Goal: Task Accomplishment & Management: Complete application form

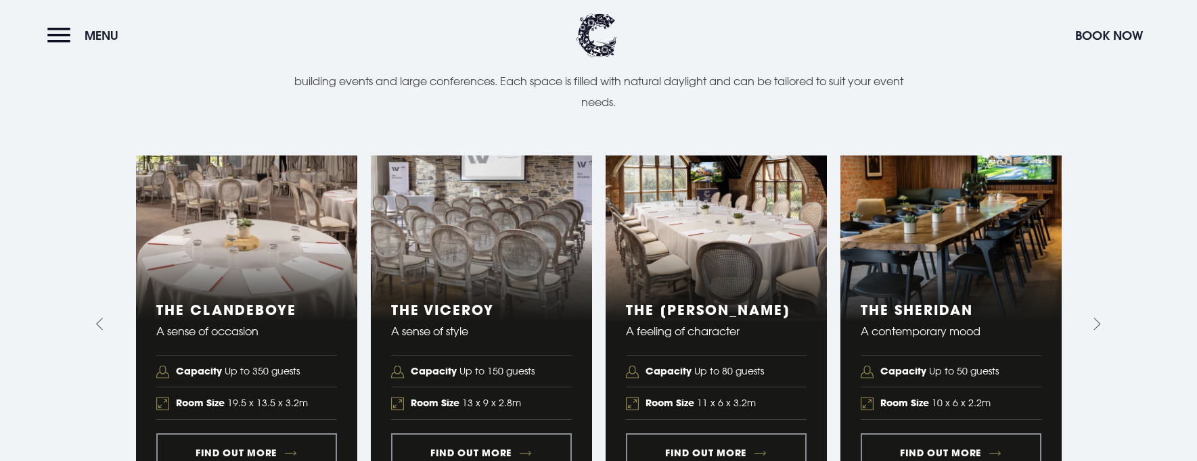
scroll to position [1421, 0]
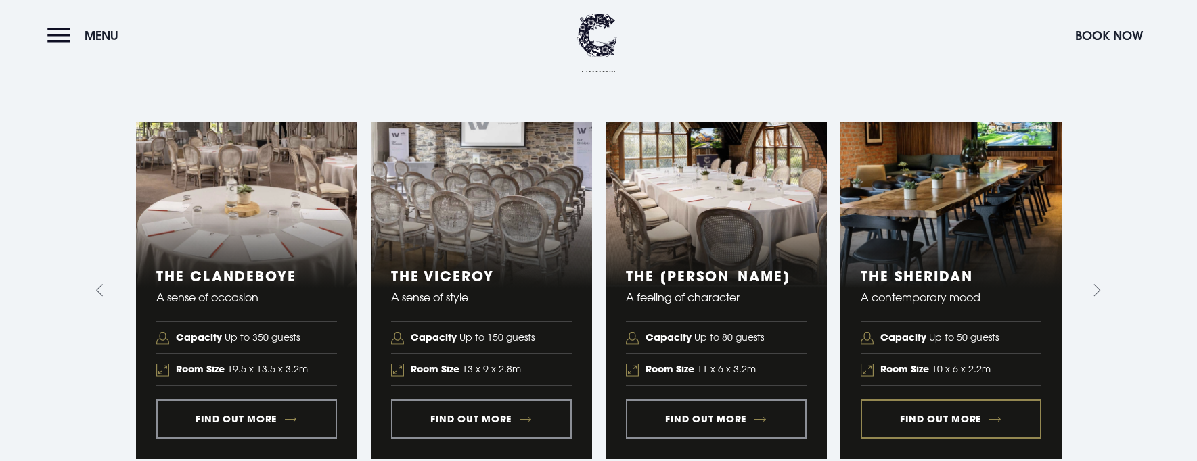
click at [963, 398] on link "4 of 5" at bounding box center [950, 291] width 221 height 338
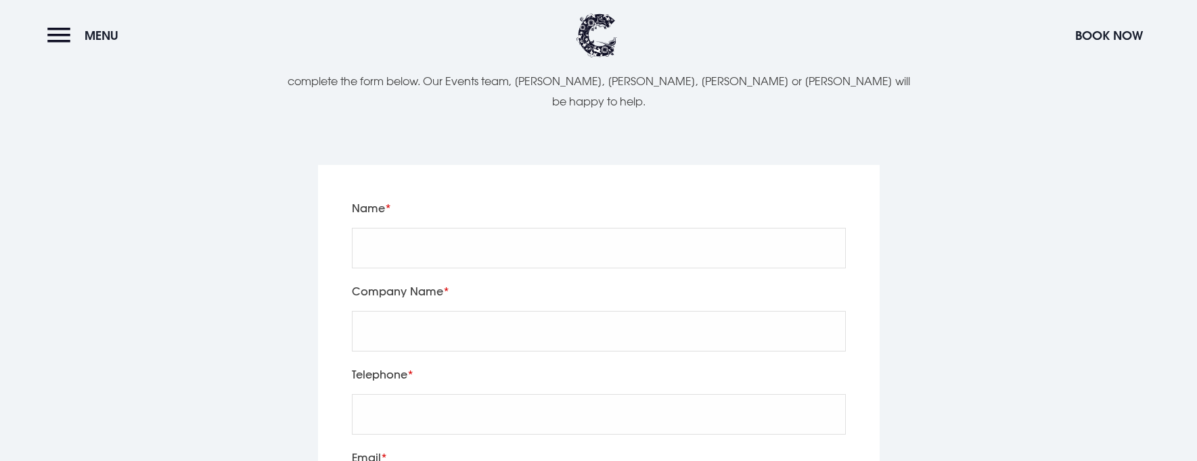
scroll to position [2503, 0]
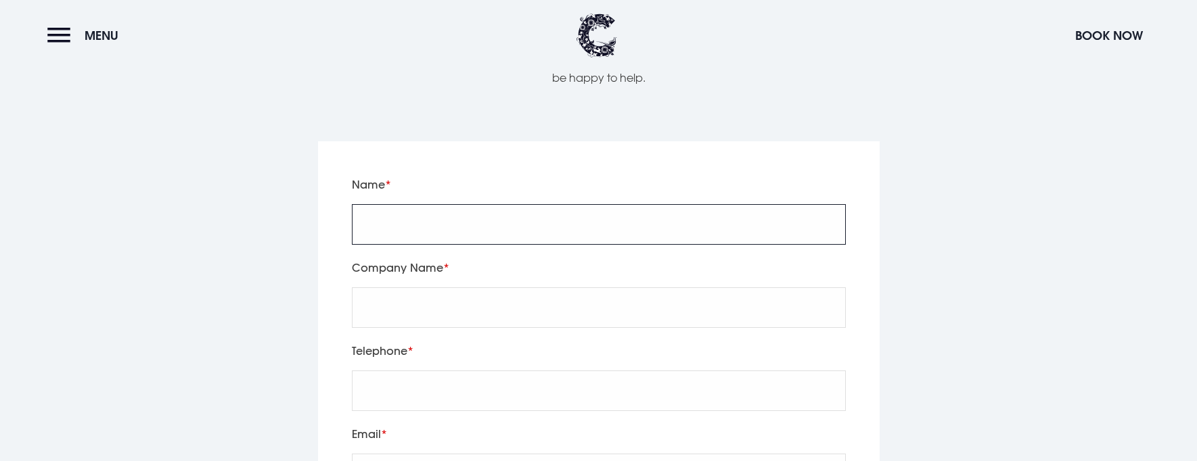
click at [468, 204] on input "Name" at bounding box center [599, 224] width 494 height 41
type input "Montse"
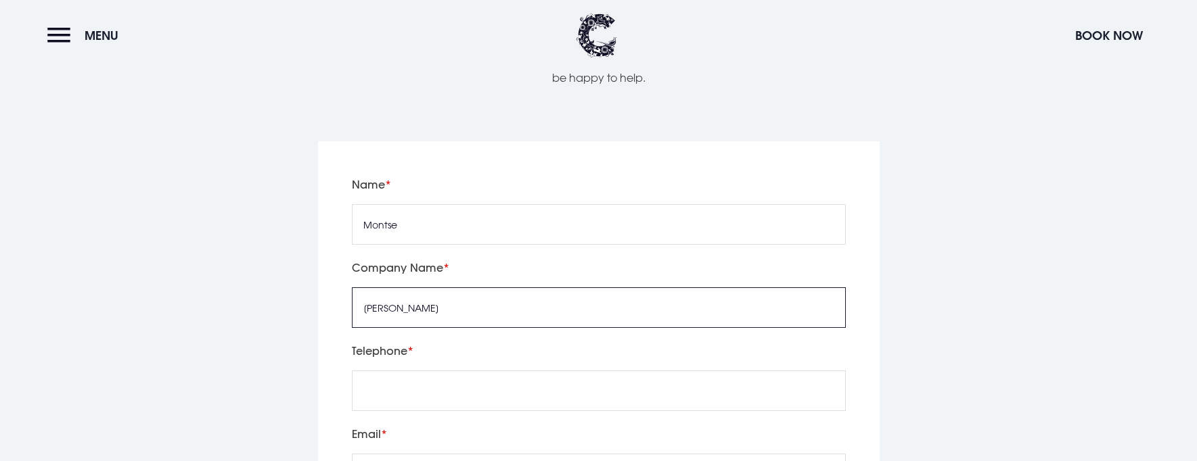
type input "[PERSON_NAME]"
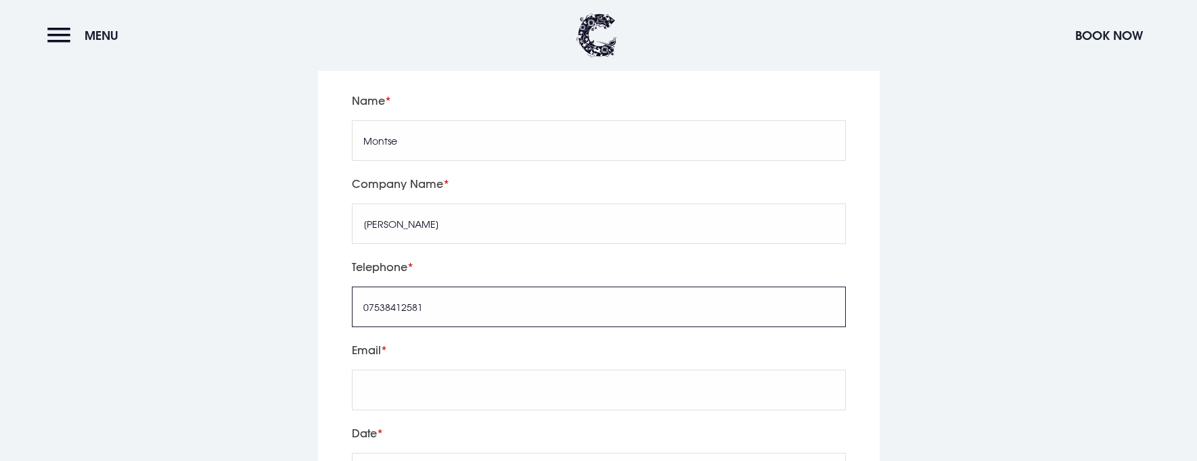
scroll to position [2774, 0]
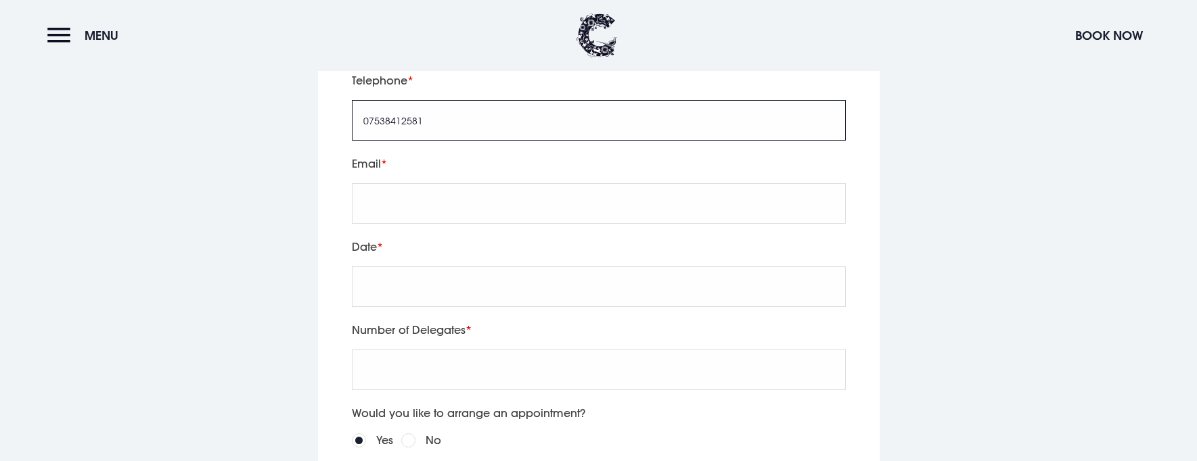
type input "07538412581"
click at [484, 183] on input "Email" at bounding box center [599, 203] width 494 height 41
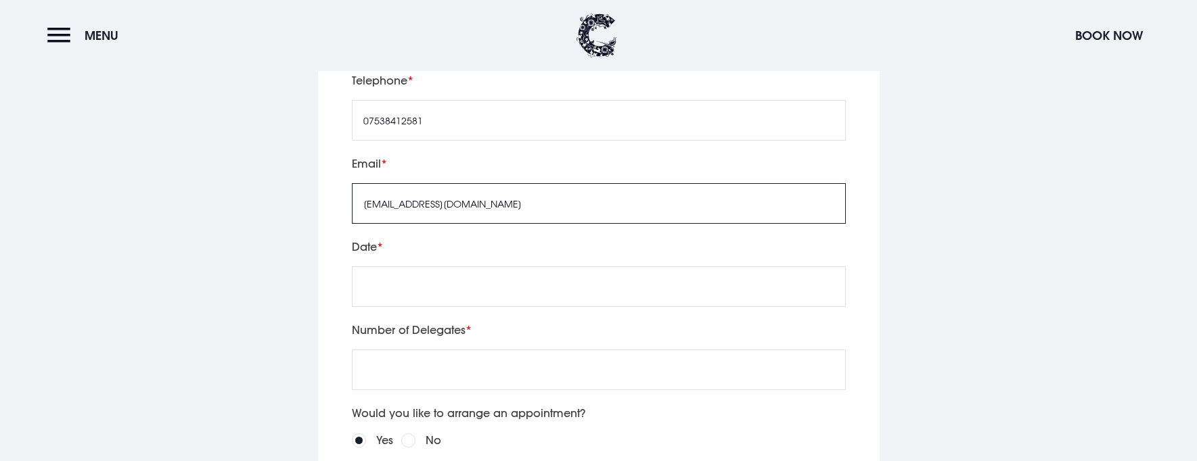
type input "[EMAIL_ADDRESS][DOMAIN_NAME]"
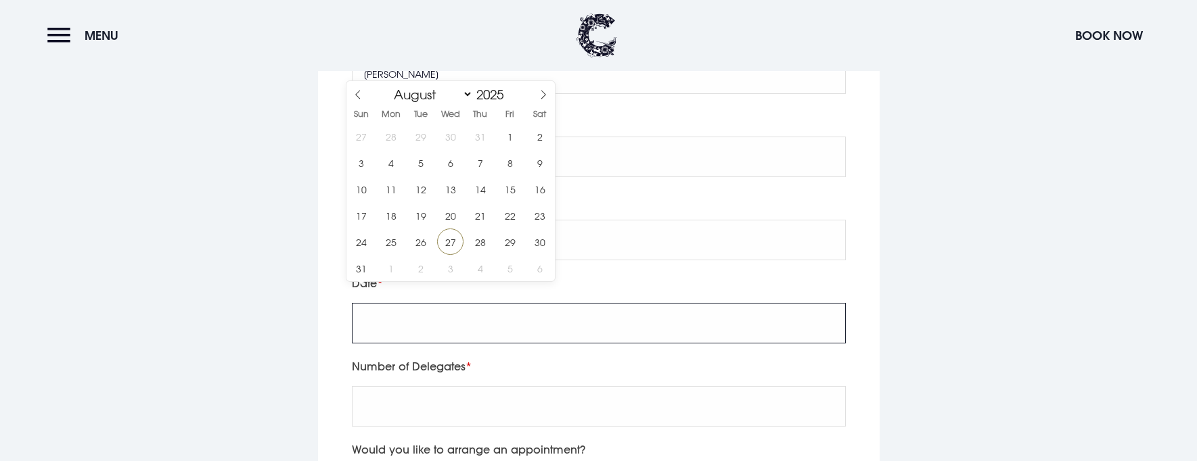
scroll to position [2706, 0]
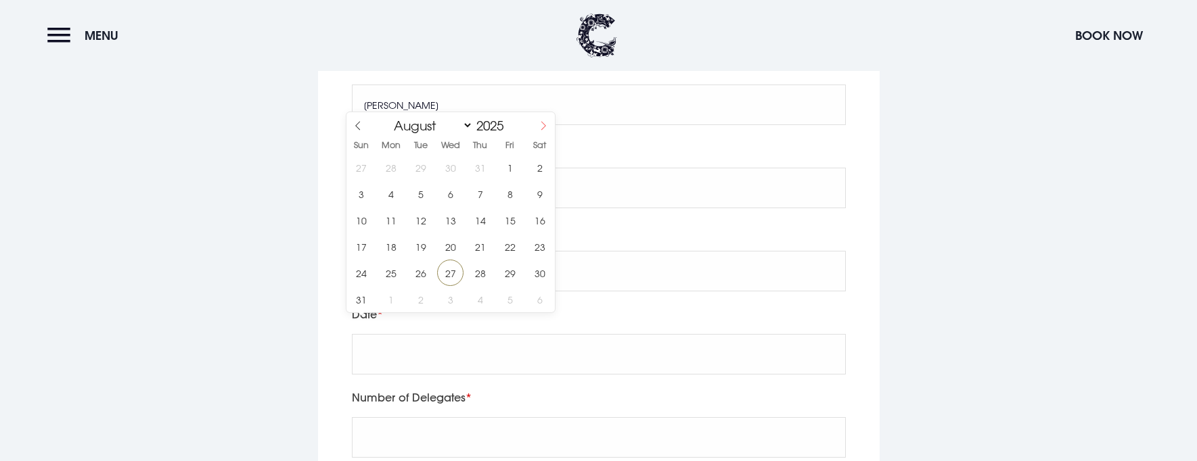
click at [536, 120] on span at bounding box center [543, 123] width 23 height 23
click at [539, 122] on icon at bounding box center [543, 125] width 9 height 9
select select "9"
click at [447, 250] on span "22" at bounding box center [450, 246] width 26 height 26
type input "[DATE]"
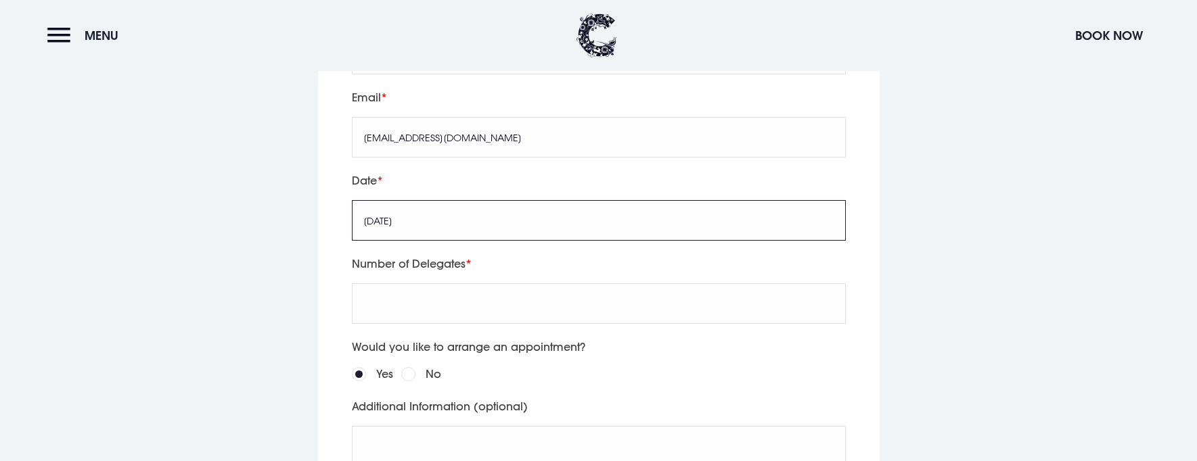
scroll to position [2841, 0]
click at [426, 285] on input "Number of Delegates" at bounding box center [599, 302] width 494 height 41
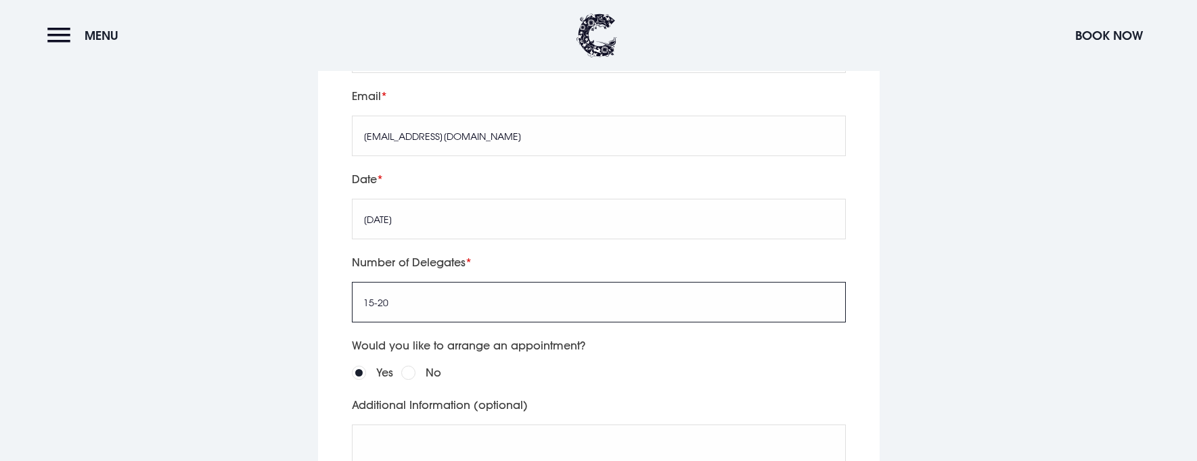
type input "15-20"
click at [614, 344] on div "Would you like to arrange an appointment? Yes No" at bounding box center [598, 359] width 503 height 46
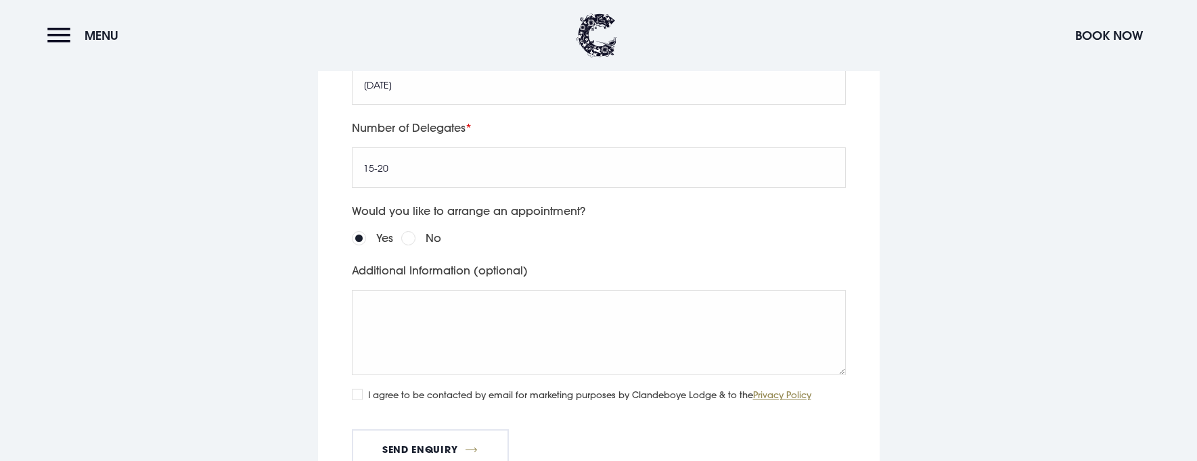
scroll to position [2977, 0]
click at [410, 231] on input "No" at bounding box center [408, 238] width 14 height 14
radio input "true"
click at [438, 317] on textarea "Additional Information (optional)" at bounding box center [599, 332] width 494 height 85
click at [965, 260] on div "Leave this field blank Name Montse Company Name [PERSON_NAME] Telephone 0753841…" at bounding box center [599, 109] width 942 height 882
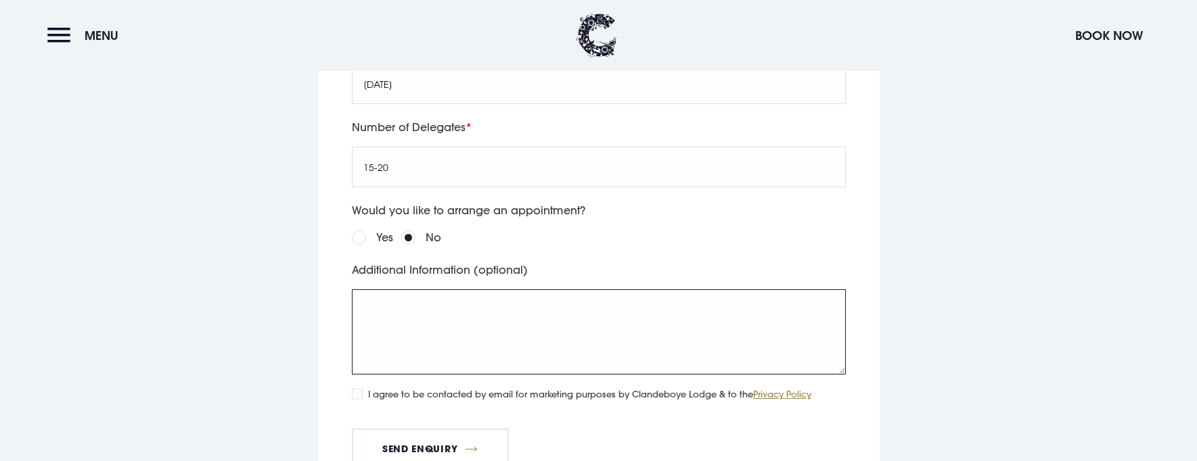
click at [451, 298] on textarea "Additional Information (optional)" at bounding box center [599, 332] width 494 height 85
paste textarea "Looking to host around 15 pax on [DATE] 4-6 pm for cocktails and nibbles. Do yo…"
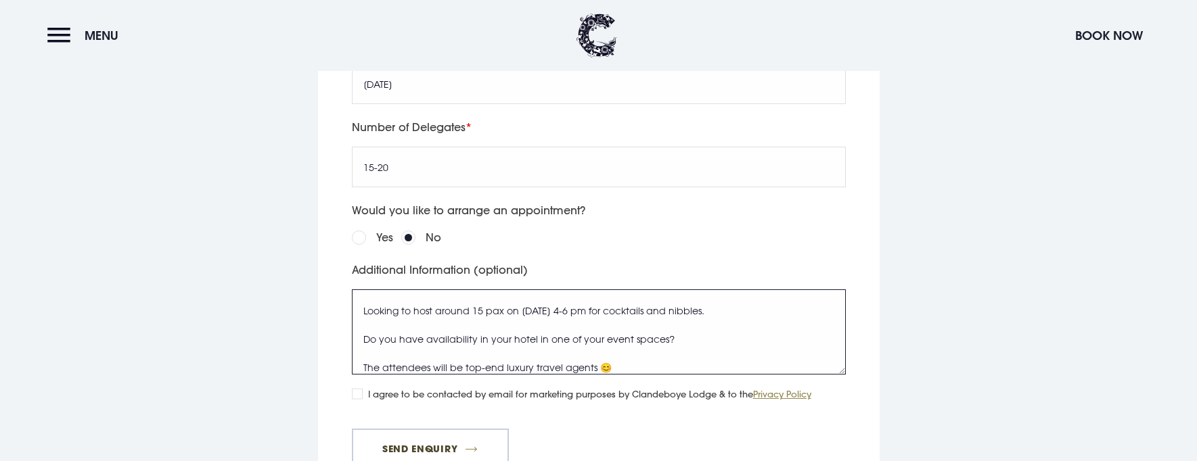
type textarea "Looking to host around 15 pax on [DATE] 4-6 pm for cocktails and nibbles. Do yo…"
click at [401, 439] on button "Send Enquiry" at bounding box center [430, 449] width 157 height 41
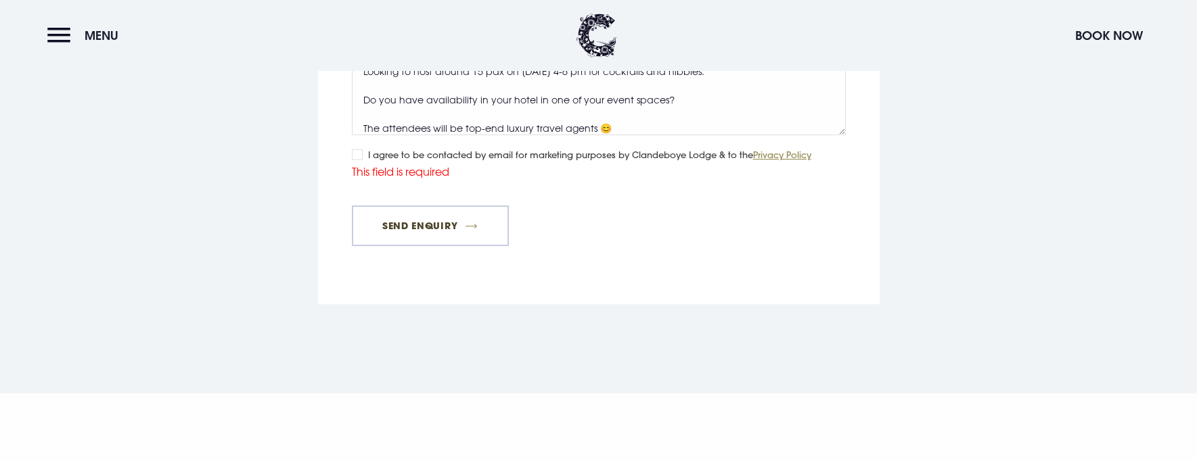
scroll to position [3224, 0]
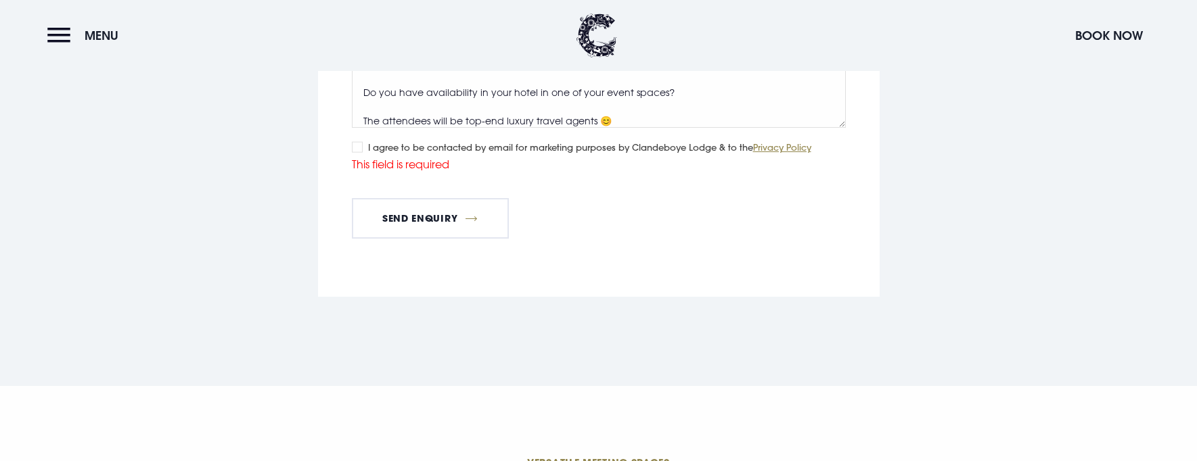
click at [358, 142] on input "I agree to be contacted by email for marketing purposes by Clandeboye Lodge & t…" at bounding box center [357, 147] width 11 height 11
checkbox input "true"
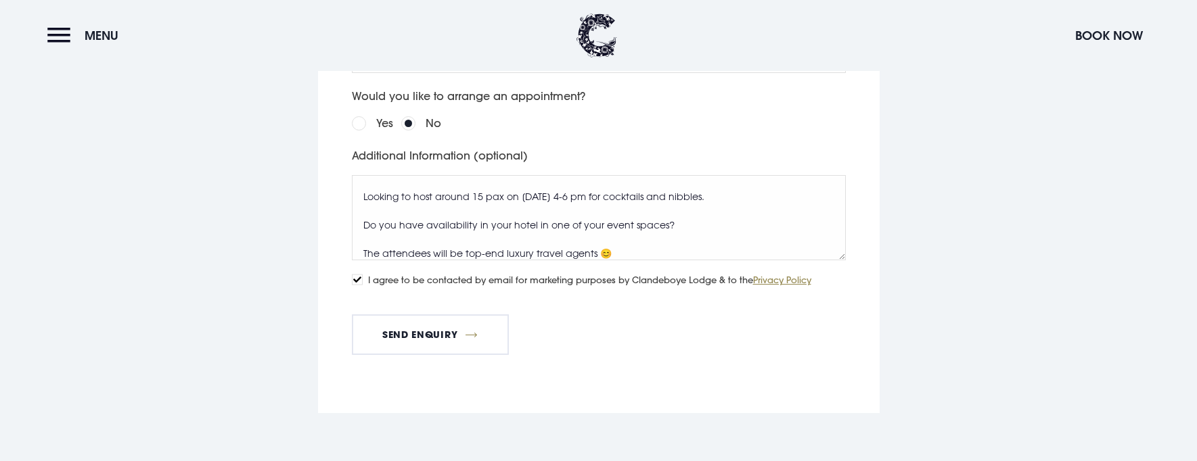
scroll to position [3088, 0]
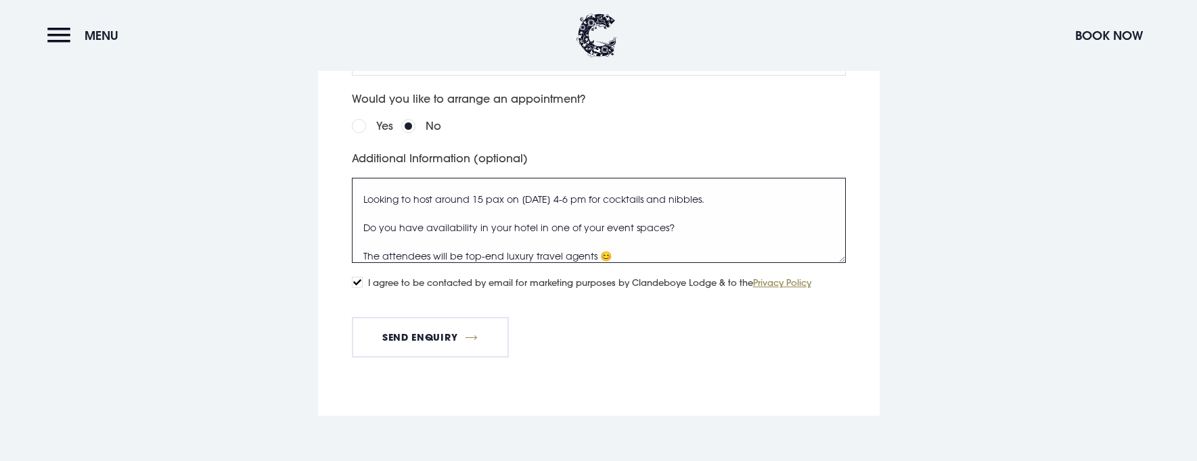
click at [673, 222] on textarea "Looking to host around 15 pax on [DATE] 4-6 pm for cocktails and nibbles. Do yo…" at bounding box center [599, 220] width 494 height 85
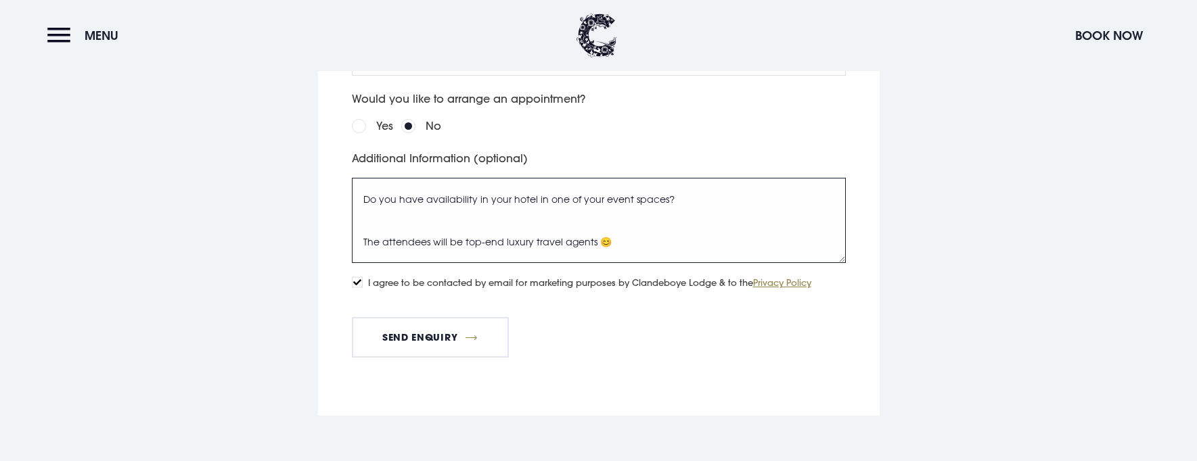
scroll to position [0, 0]
type textarea "Looking to host around 15 pax on [DATE] 4-6 pm for cocktails and nibbles. Do yo…"
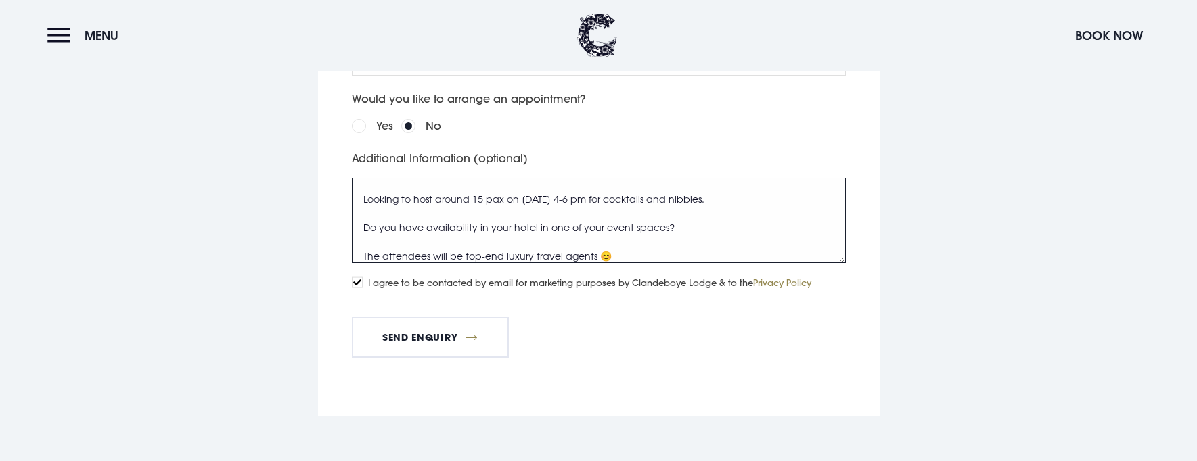
scroll to position [43, 0]
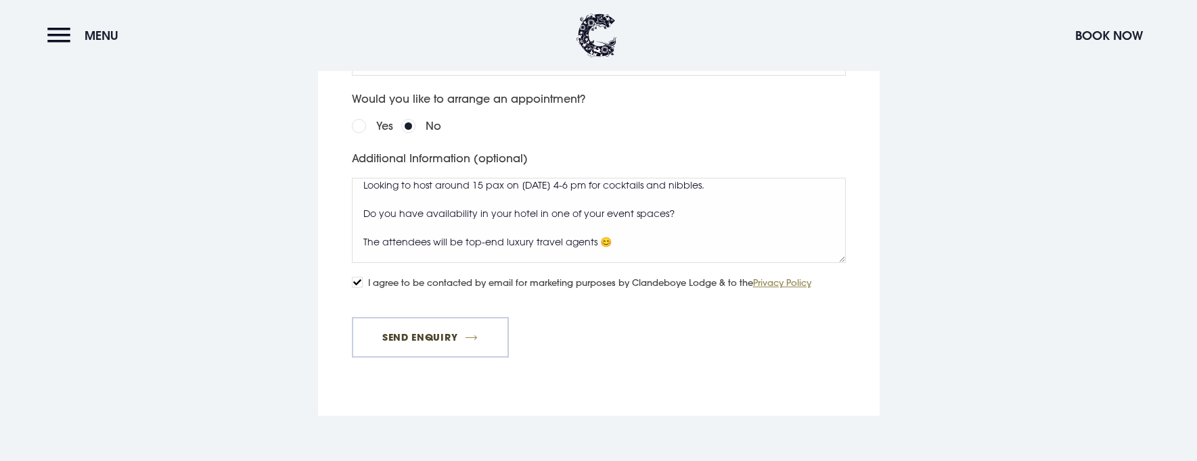
click at [420, 329] on button "Send Enquiry" at bounding box center [430, 337] width 157 height 41
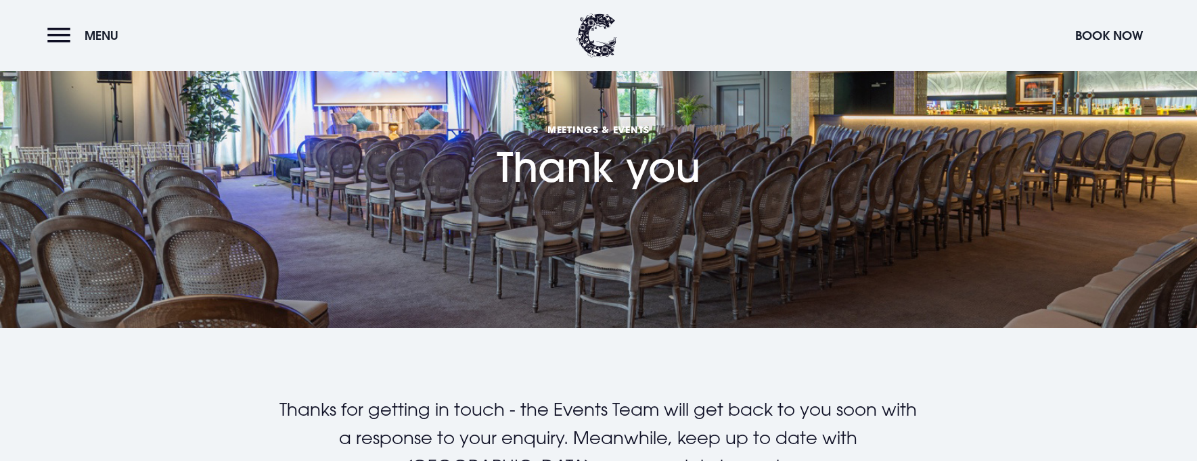
scroll to position [271, 0]
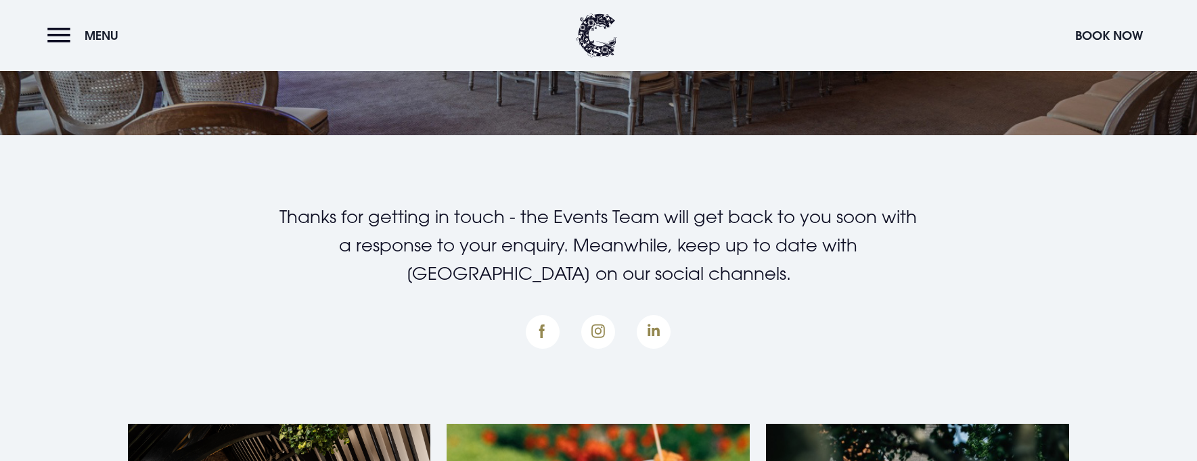
click at [1001, 260] on div "Thanks for getting in touch - the Events Team will get back to you soon with a …" at bounding box center [599, 280] width 958 height 154
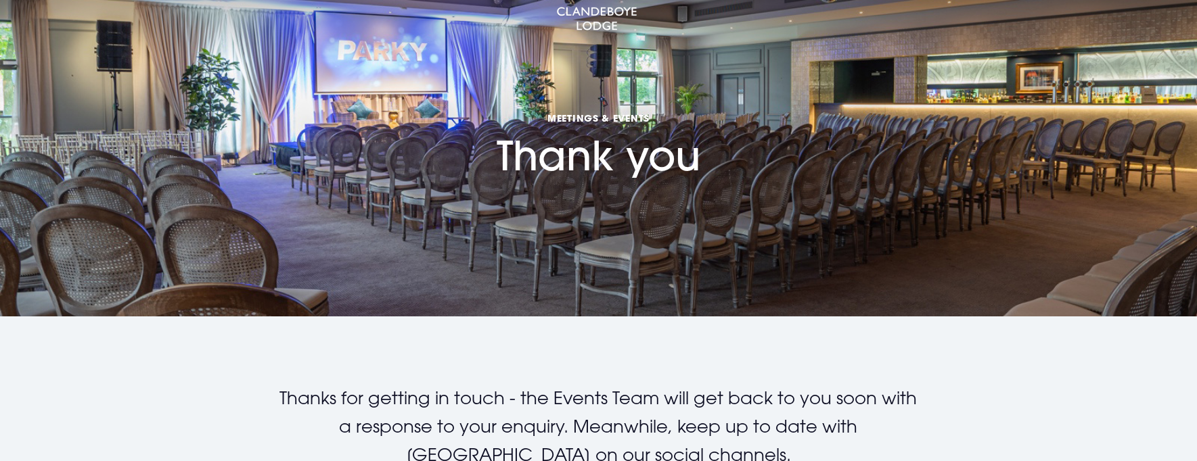
scroll to position [0, 0]
